Goal: Find specific page/section: Find specific page/section

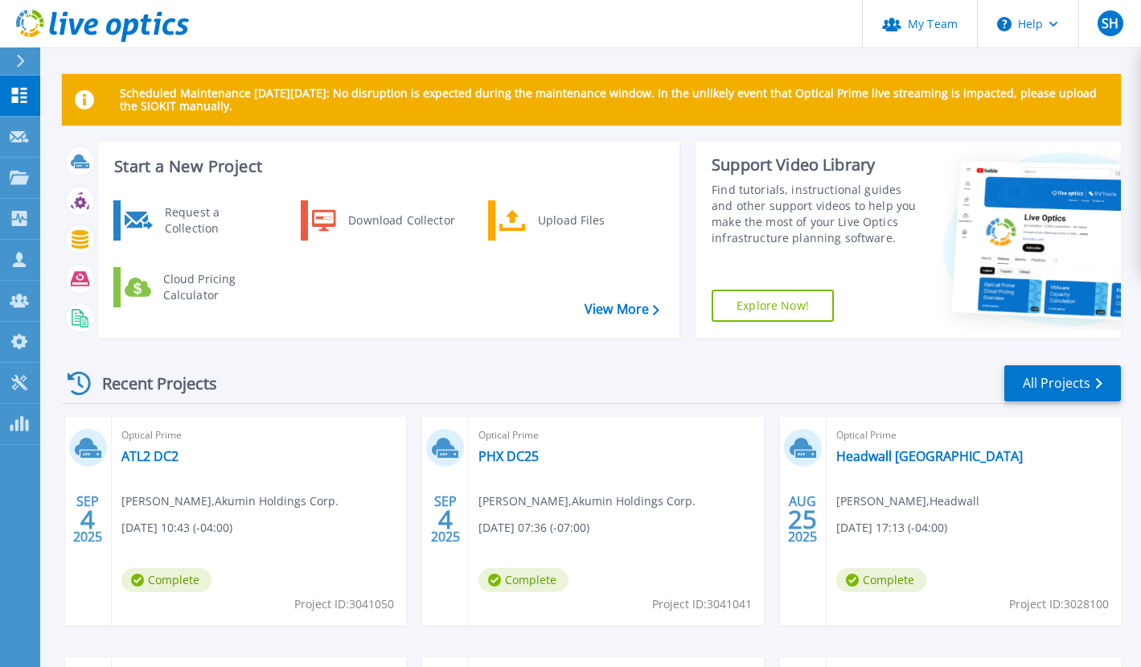
click at [10, 64] on button at bounding box center [20, 61] width 40 height 28
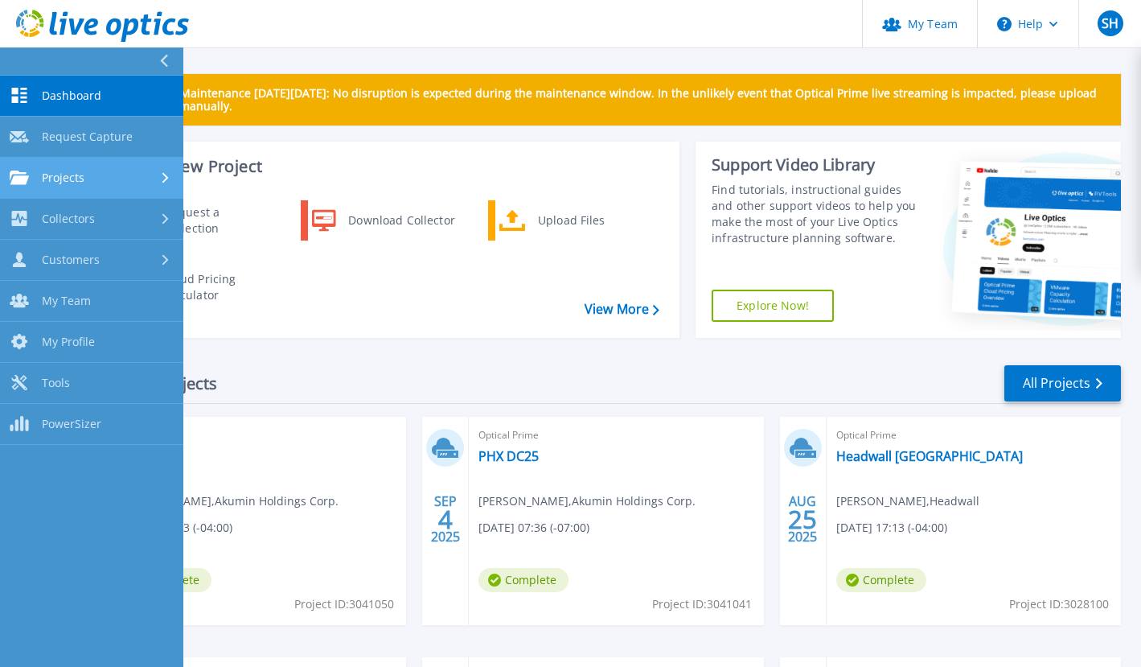
click at [71, 162] on link "Projects Projects" at bounding box center [91, 178] width 183 height 41
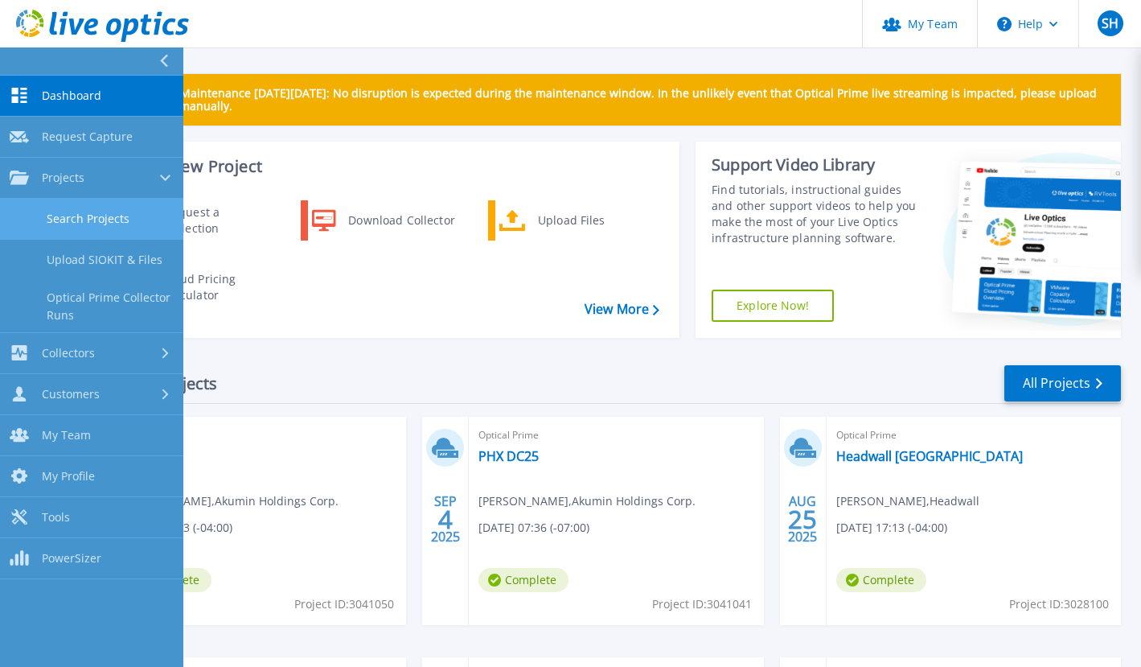
click at [84, 208] on link "Search Projects" at bounding box center [91, 219] width 183 height 41
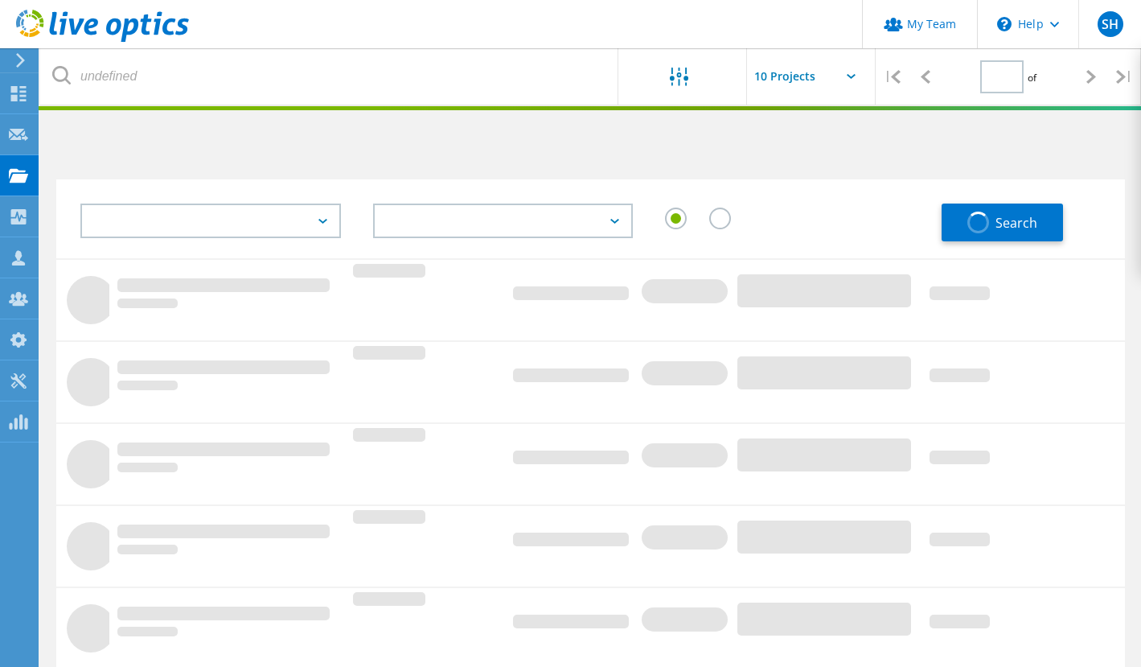
type input "1"
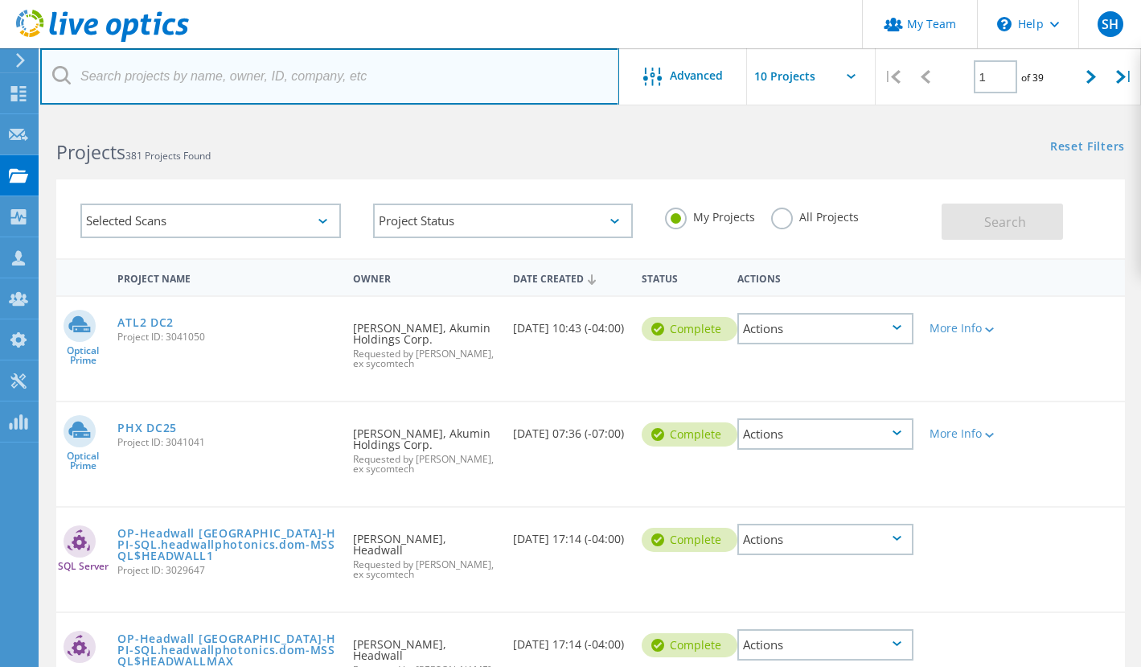
click at [162, 72] on input "text" at bounding box center [329, 76] width 579 height 56
paste input "2456593"
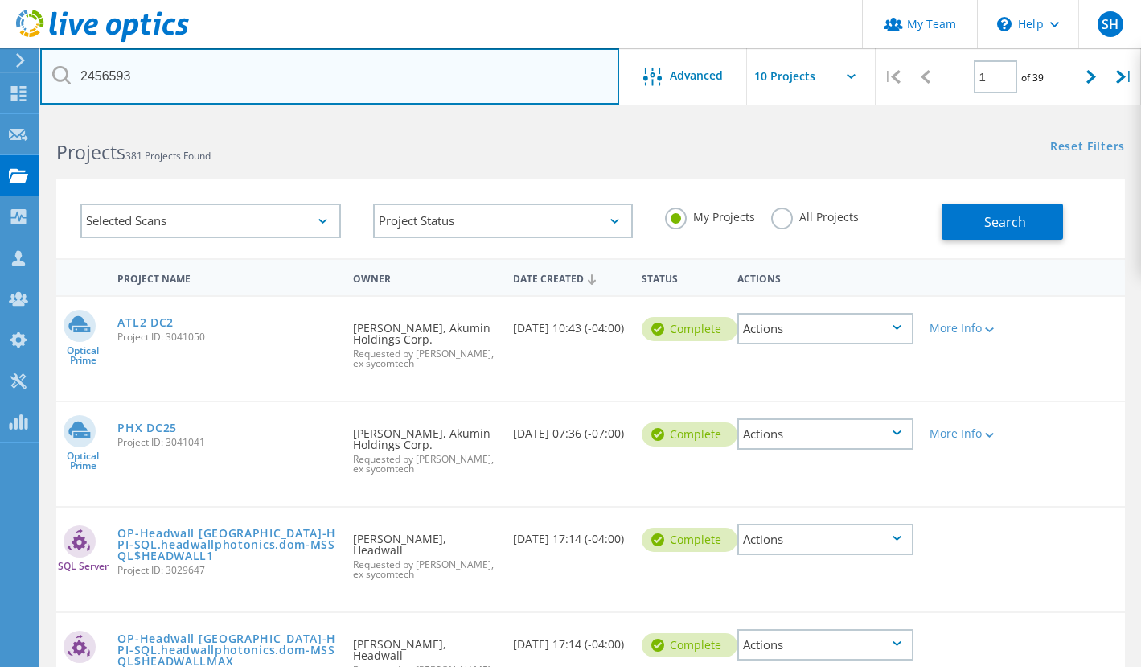
type input "2456593"
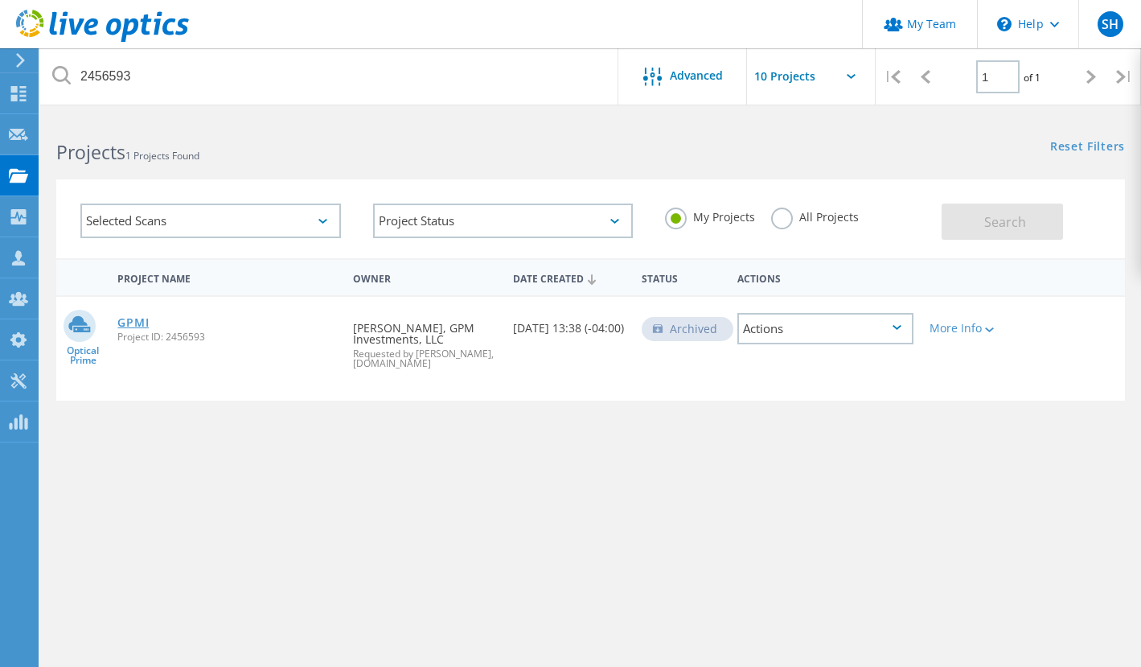
click at [126, 325] on link "GPMI" at bounding box center [132, 322] width 31 height 11
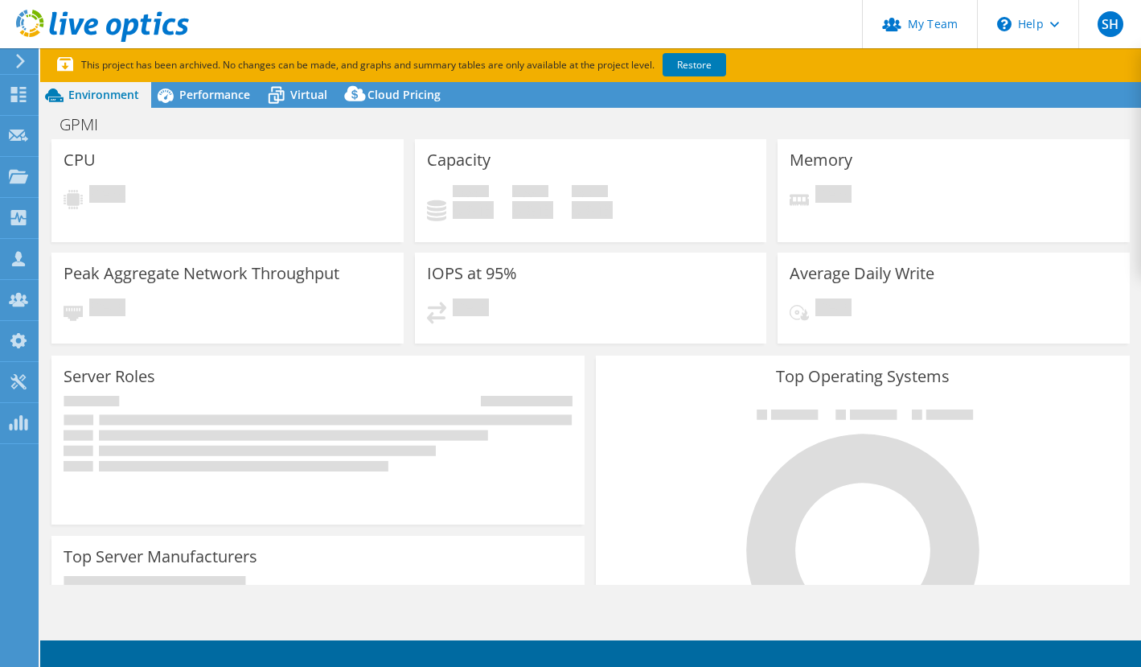
select select "USEast"
select select "USD"
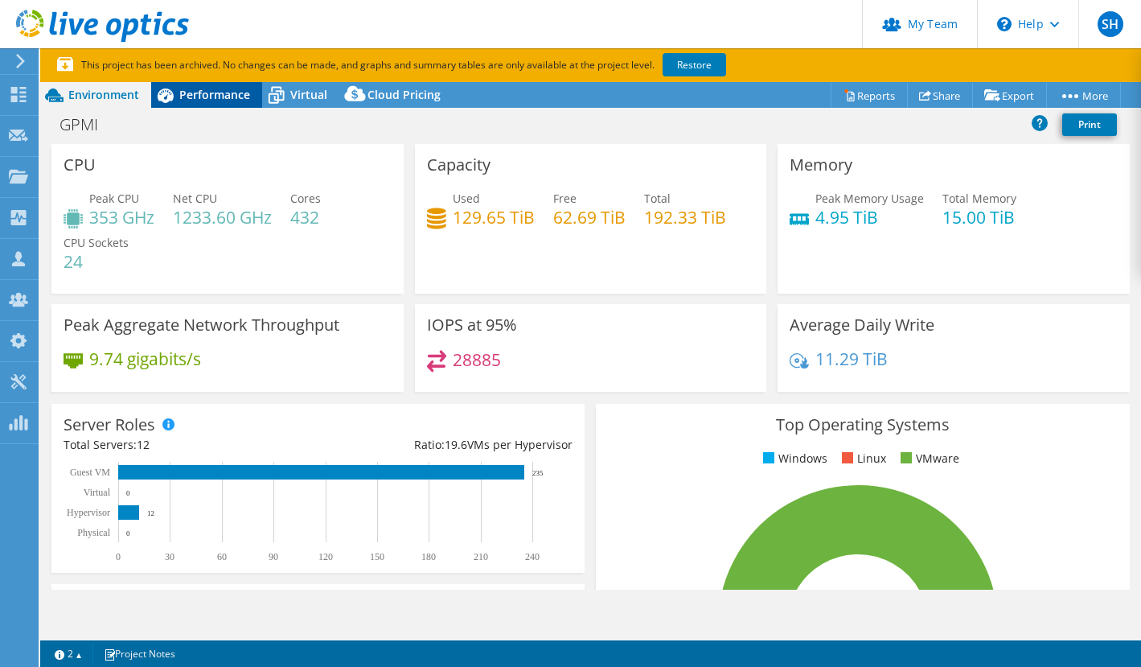
click at [195, 91] on span "Performance" at bounding box center [214, 94] width 71 height 15
